Goal: Task Accomplishment & Management: Use online tool/utility

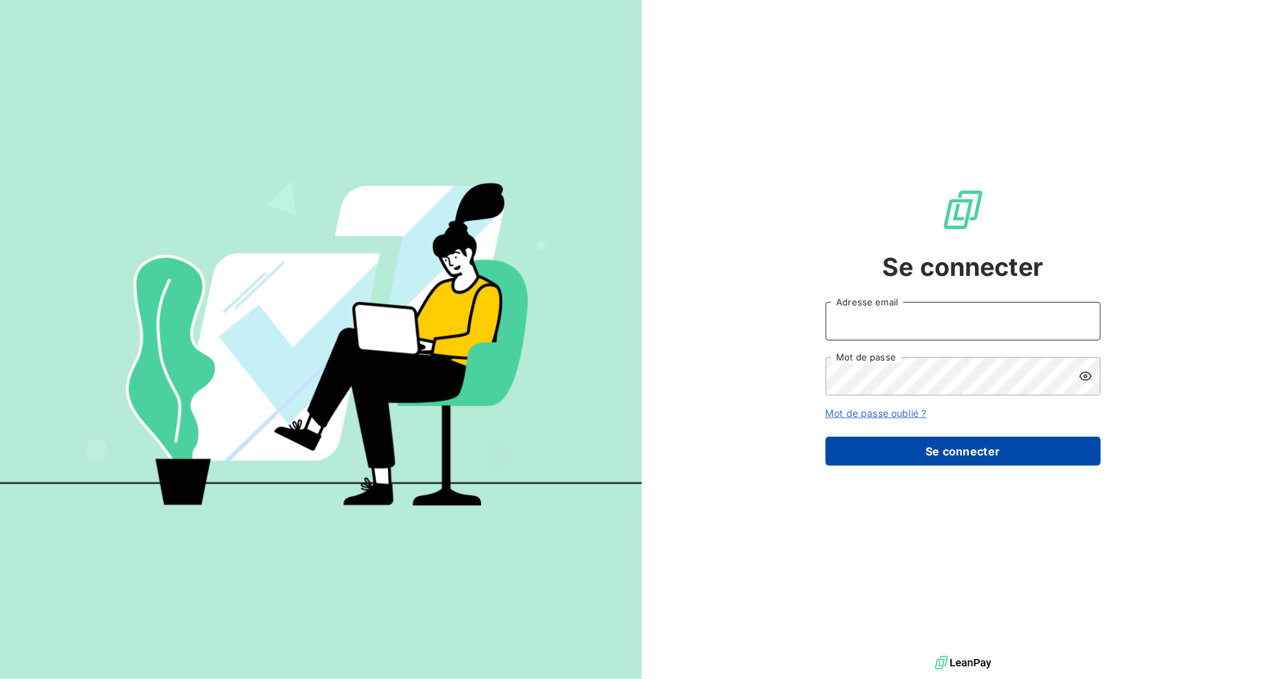
type input "[EMAIL_ADDRESS][DOMAIN_NAME]"
click at [982, 449] on button "Se connecter" at bounding box center [963, 451] width 275 height 29
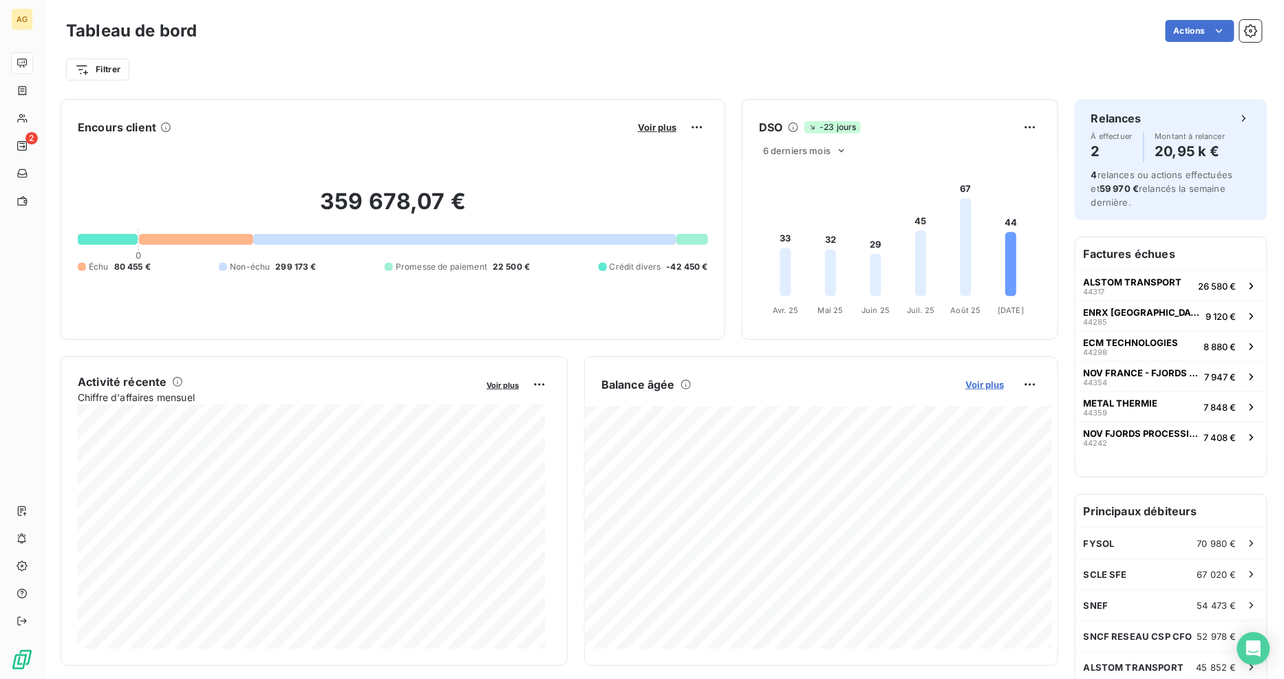
click at [967, 384] on span "Voir plus" at bounding box center [985, 384] width 39 height 11
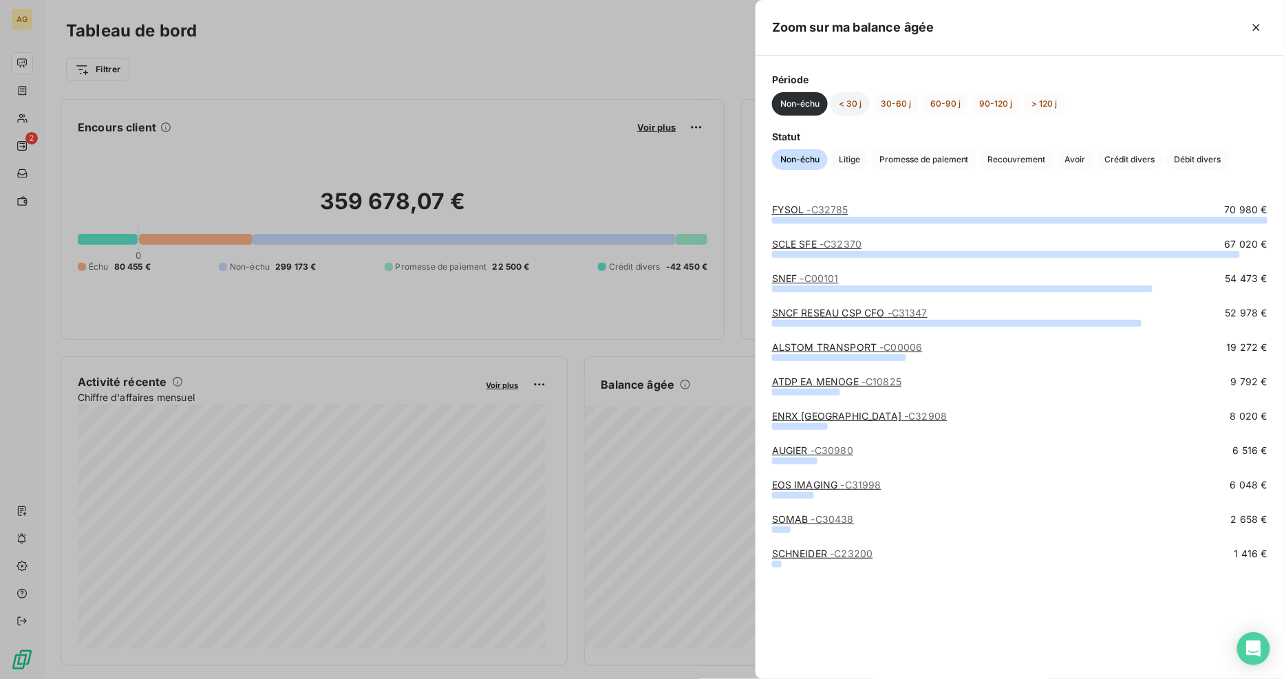
click at [858, 100] on button "< 30 j" at bounding box center [850, 103] width 39 height 23
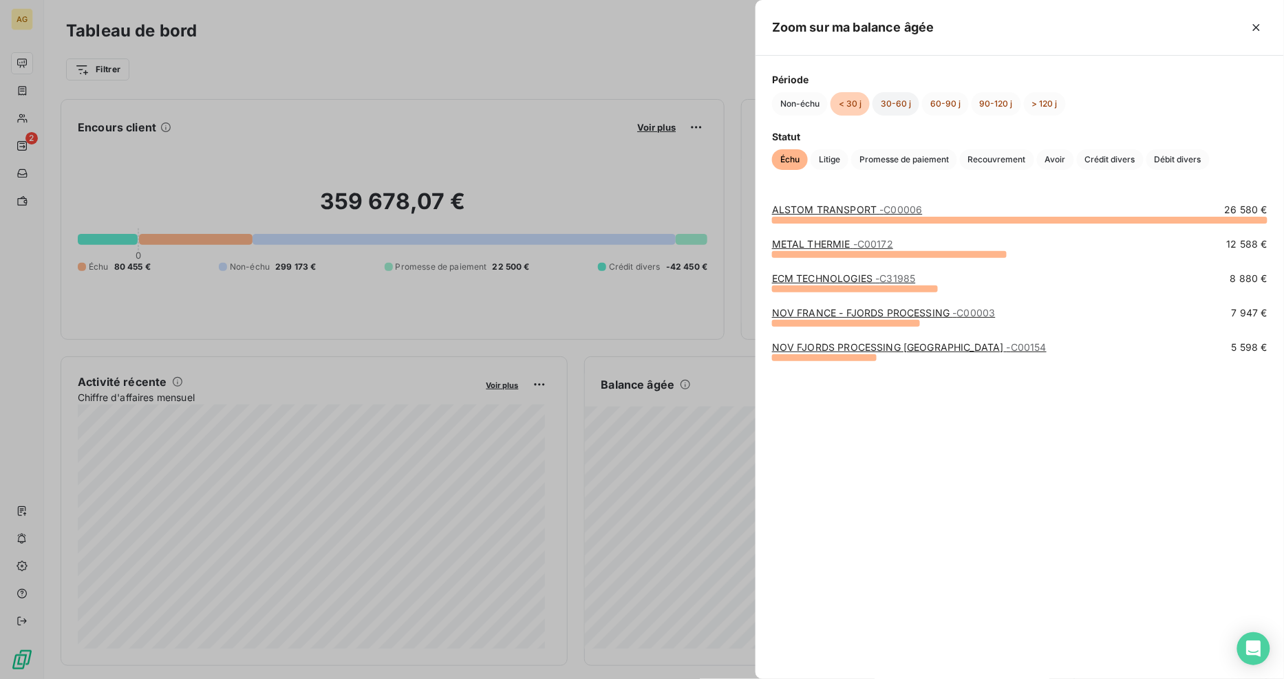
click at [898, 104] on button "30-60 j" at bounding box center [896, 103] width 47 height 23
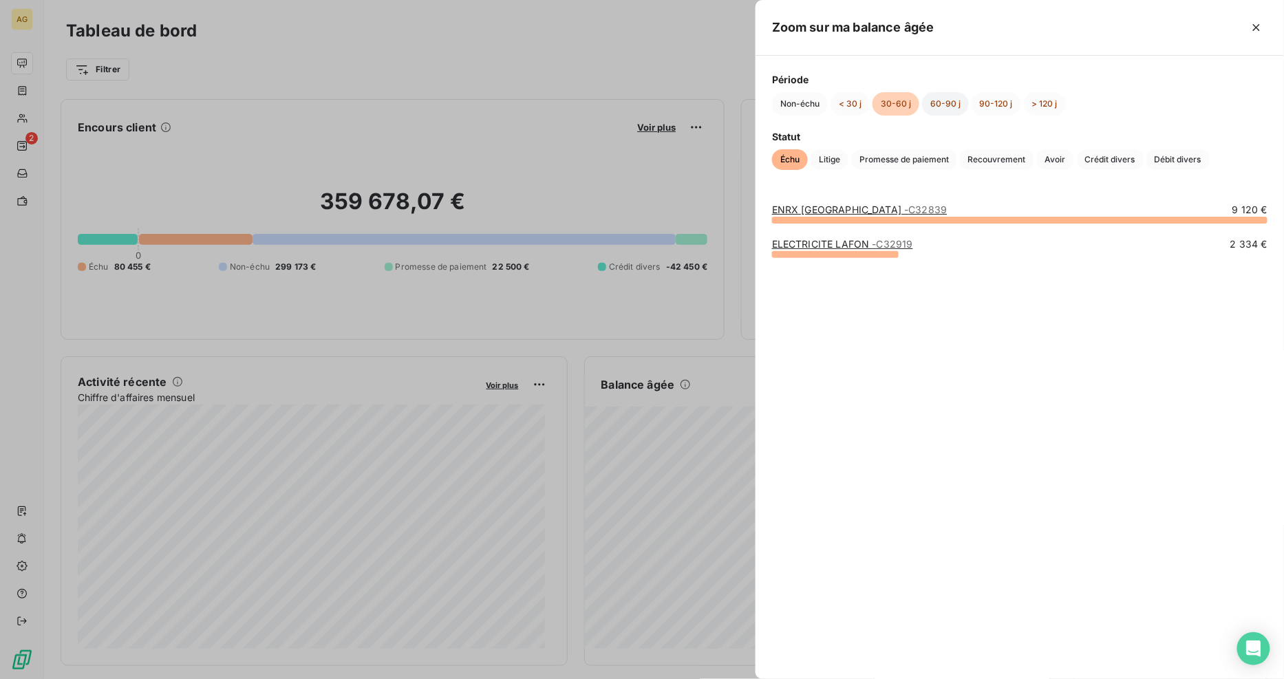
click at [944, 101] on button "60-90 j" at bounding box center [945, 103] width 47 height 23
click at [995, 104] on button "90-120 j" at bounding box center [997, 103] width 50 height 23
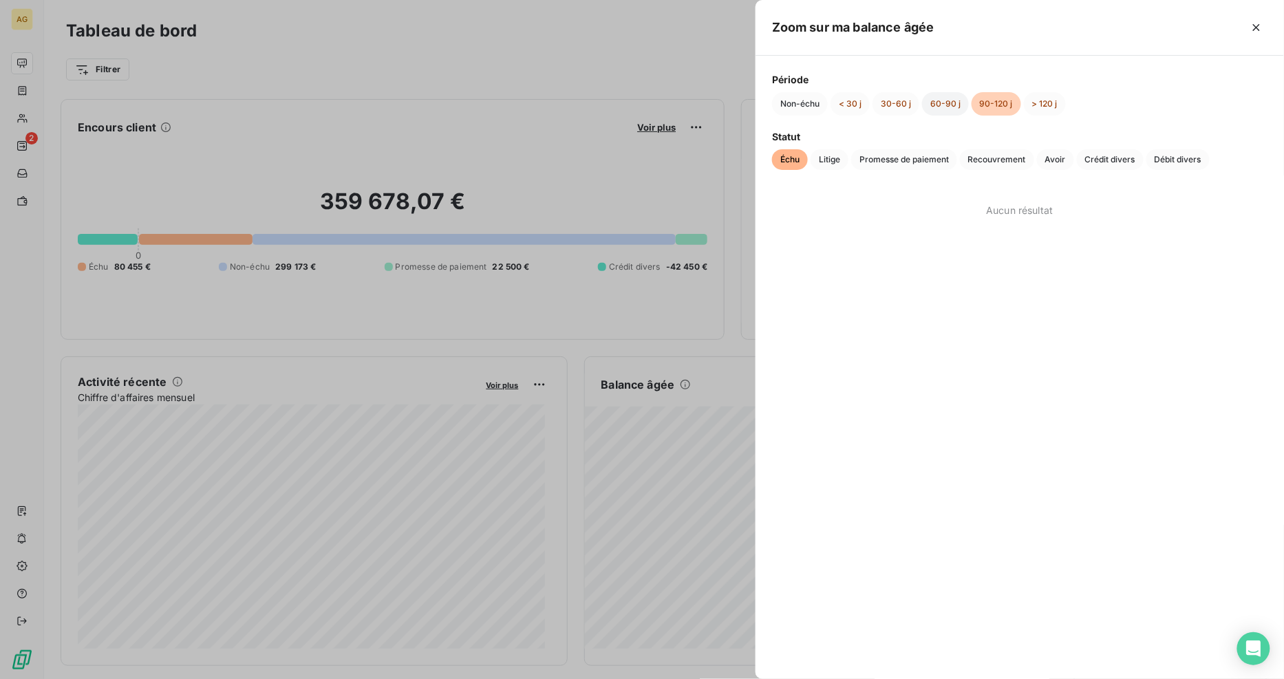
click at [945, 104] on button "60-90 j" at bounding box center [945, 103] width 47 height 23
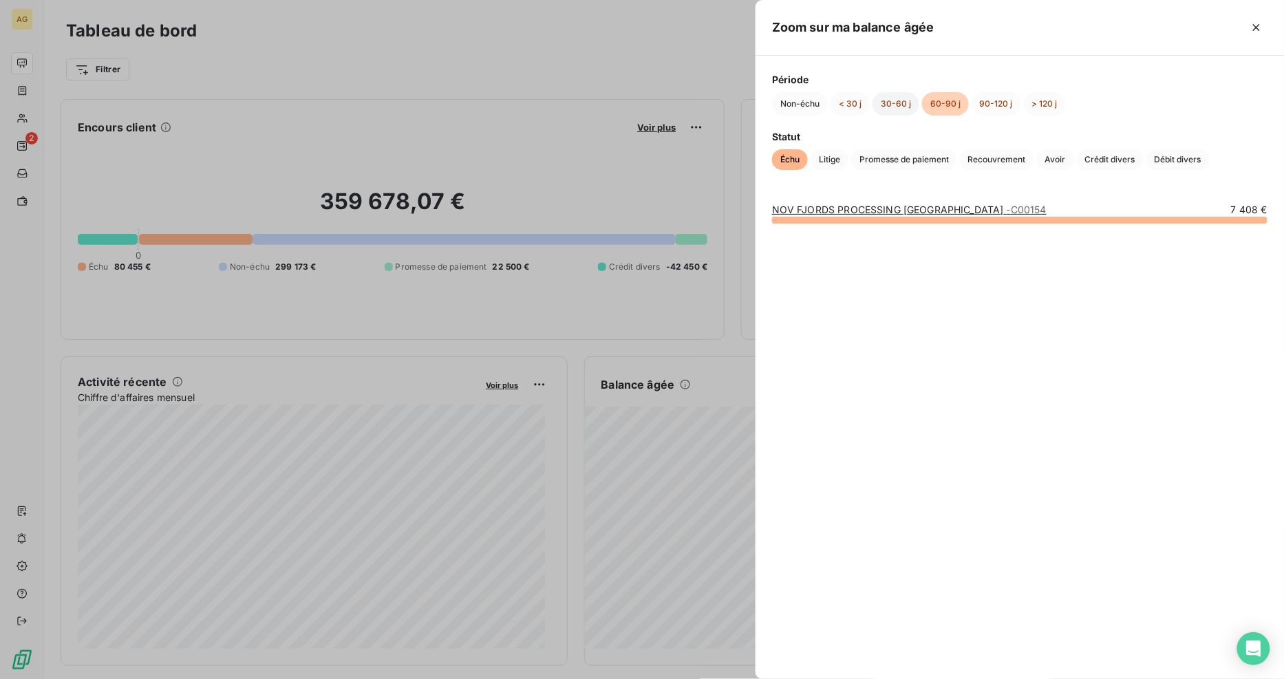
click at [900, 100] on button "30-60 j" at bounding box center [896, 103] width 47 height 23
click at [834, 248] on link "ELECTRICITE [PERSON_NAME] - C32919" at bounding box center [842, 244] width 141 height 12
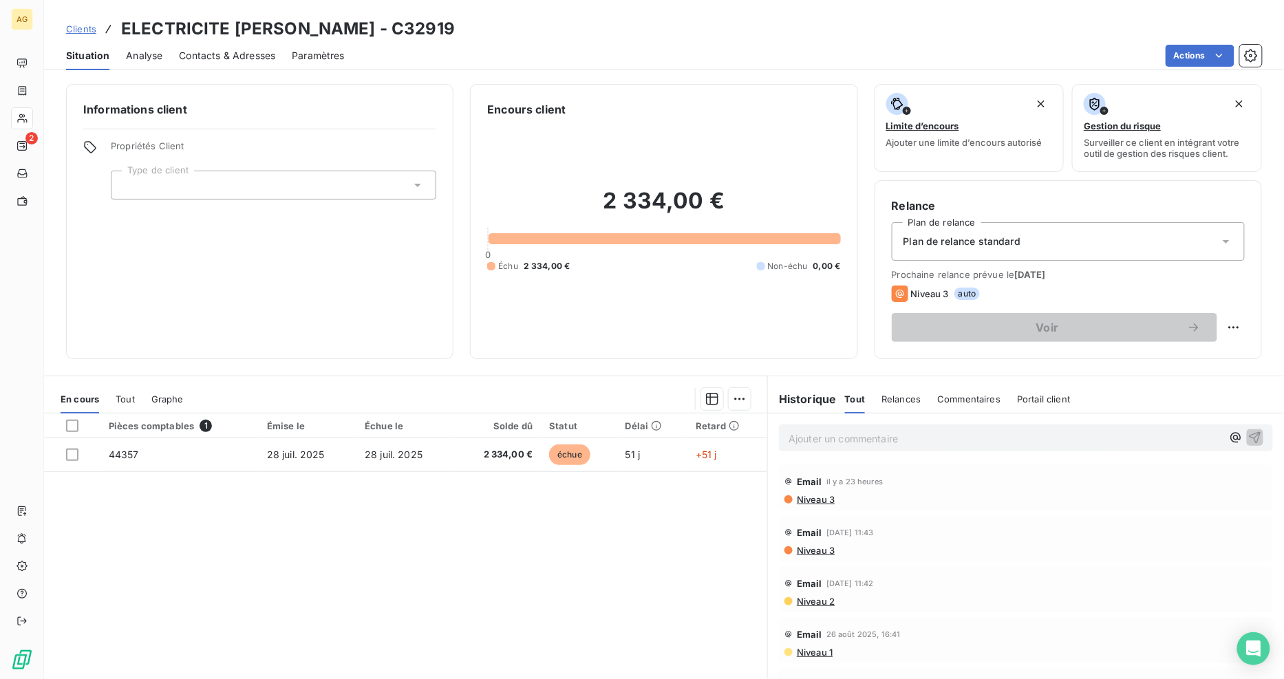
click at [266, 55] on span "Contacts & Adresses" at bounding box center [227, 56] width 96 height 14
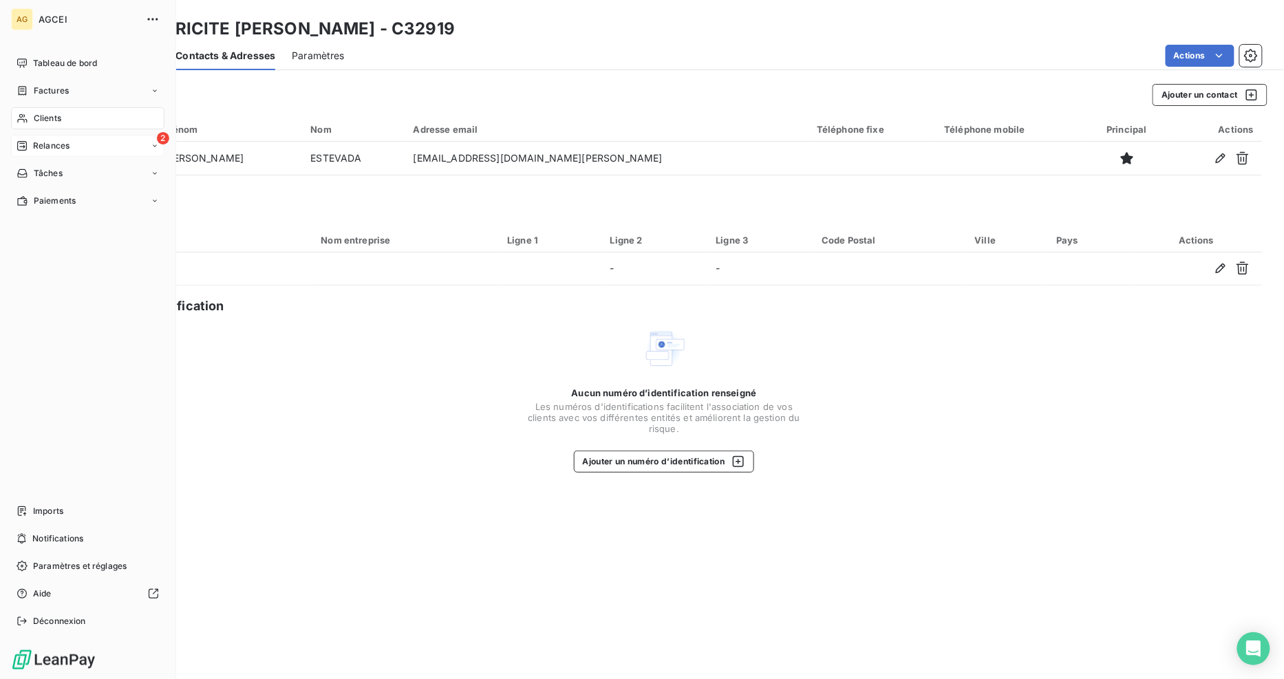
click at [33, 147] on span "Relances" at bounding box center [51, 146] width 36 height 12
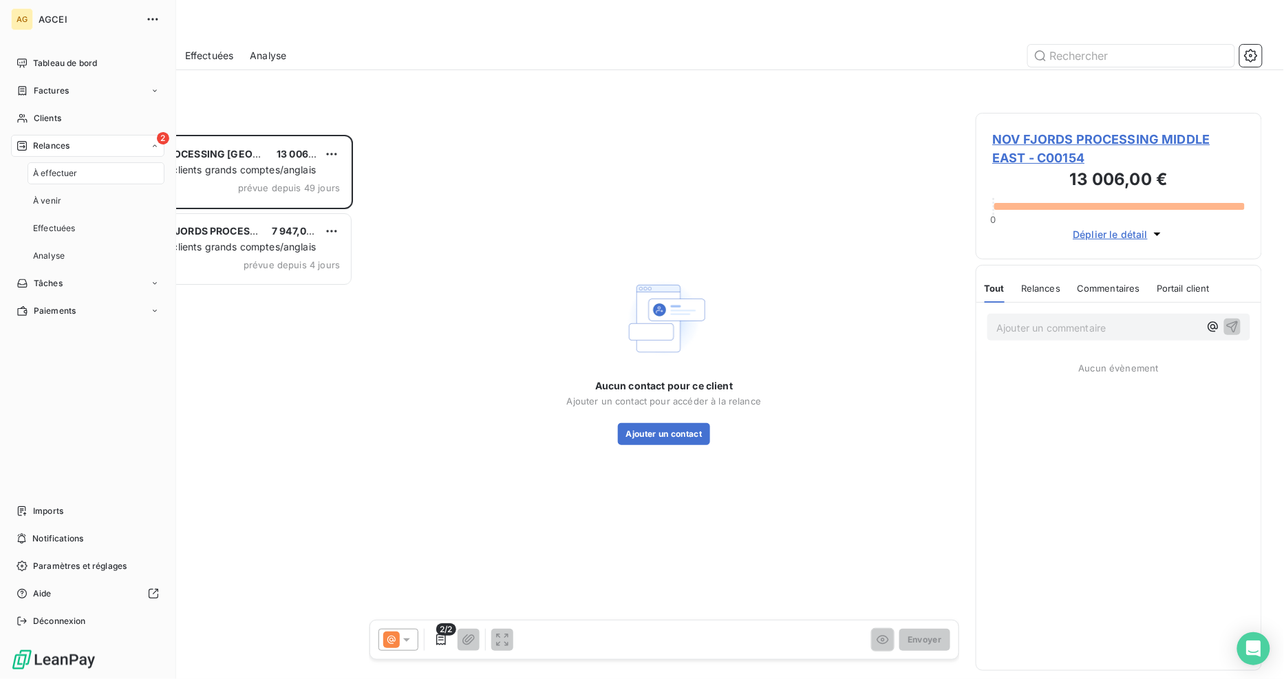
scroll to position [533, 275]
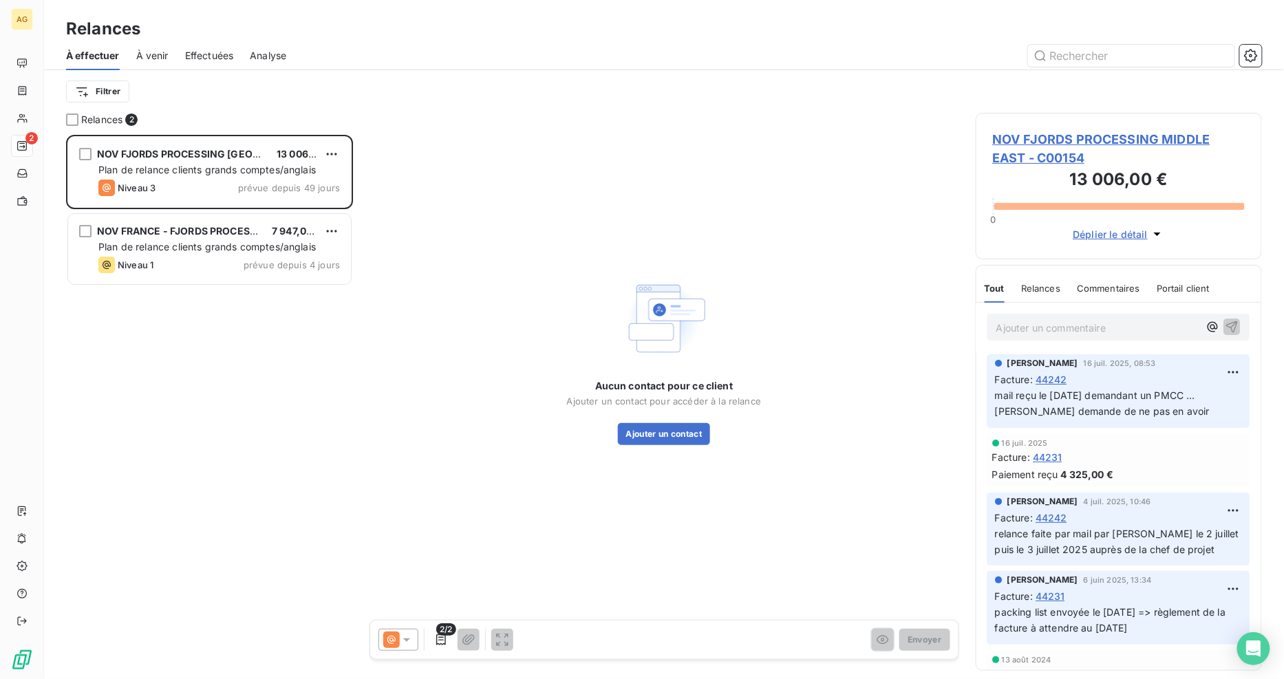
click at [266, 54] on span "Analyse" at bounding box center [268, 56] width 36 height 14
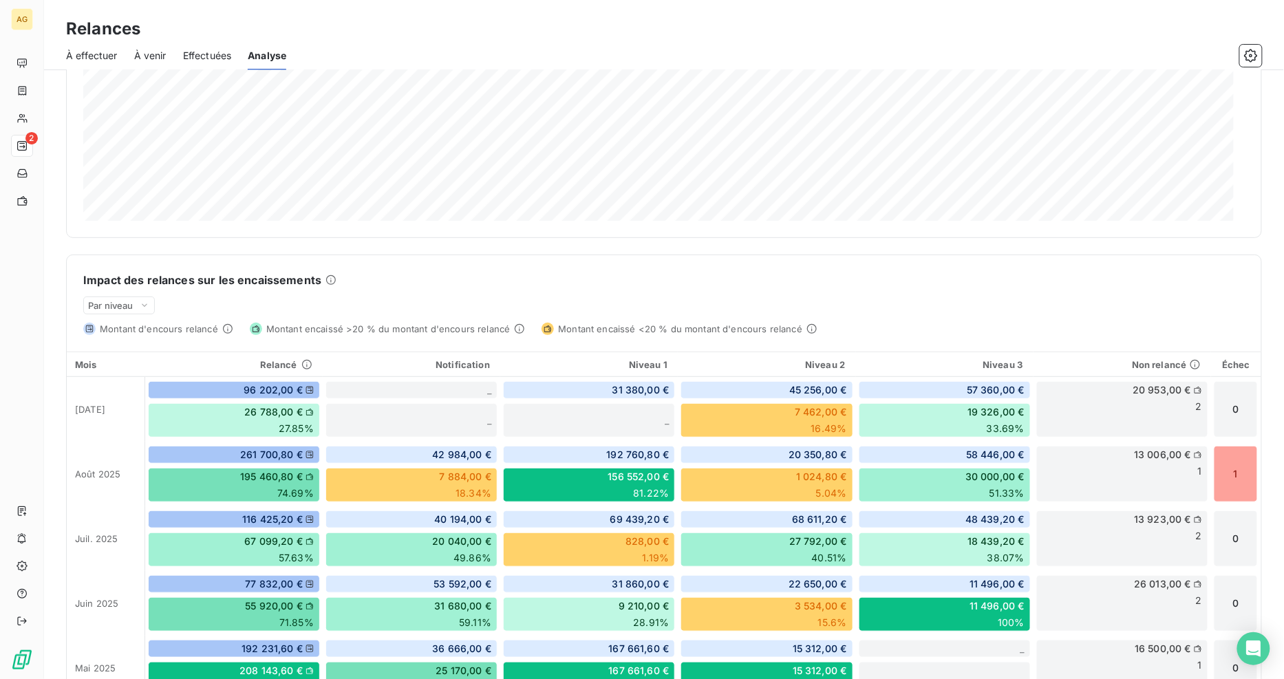
scroll to position [293, 0]
